Goal: Information Seeking & Learning: Learn about a topic

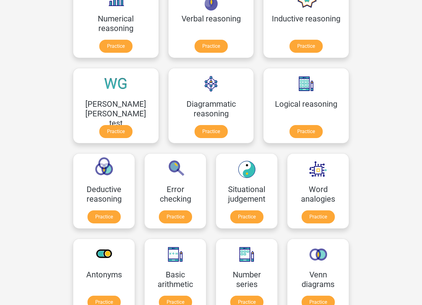
scroll to position [62, 0]
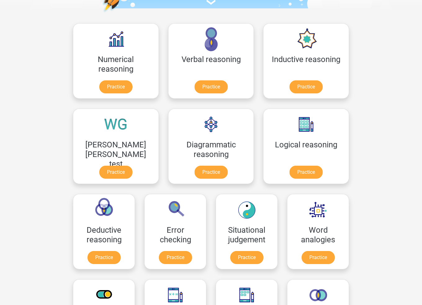
drag, startPoint x: 404, startPoint y: 132, endPoint x: 397, endPoint y: 154, distance: 22.9
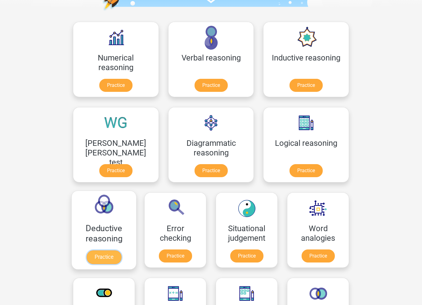
click at [121, 250] on link "Practice" at bounding box center [103, 257] width 35 height 14
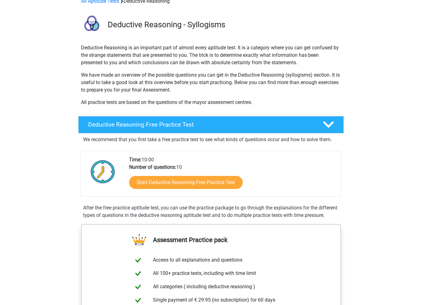
scroll to position [93, 0]
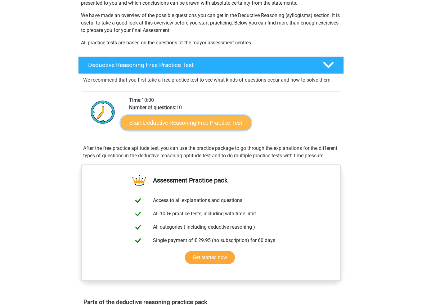
click at [191, 123] on link "Start Deductive Reasoning Free Practice Test" at bounding box center [186, 122] width 130 height 15
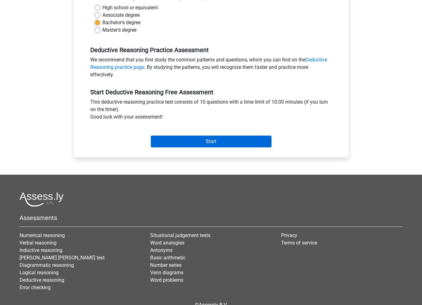
scroll to position [155, 0]
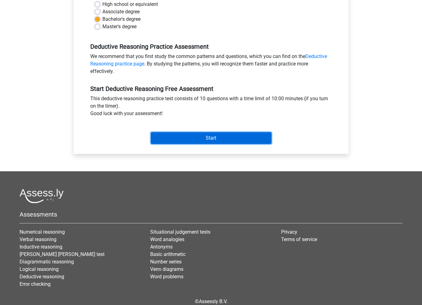
click at [225, 135] on input "Start" at bounding box center [211, 138] width 121 height 12
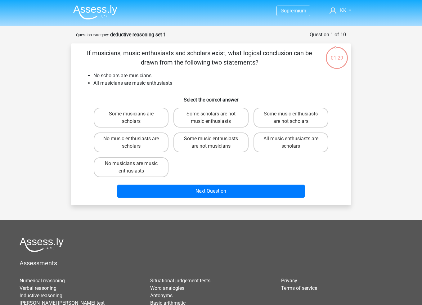
click at [389, 123] on div "Go premium KK kuiting124@hotmail.com" at bounding box center [211, 191] width 422 height 383
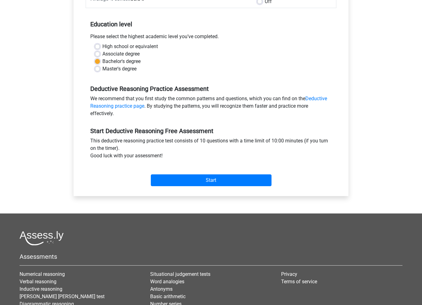
scroll to position [31, 0]
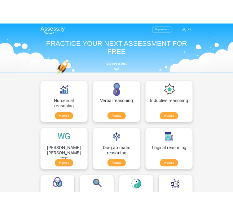
scroll to position [82, 0]
